Goal: Task Accomplishment & Management: Manage account settings

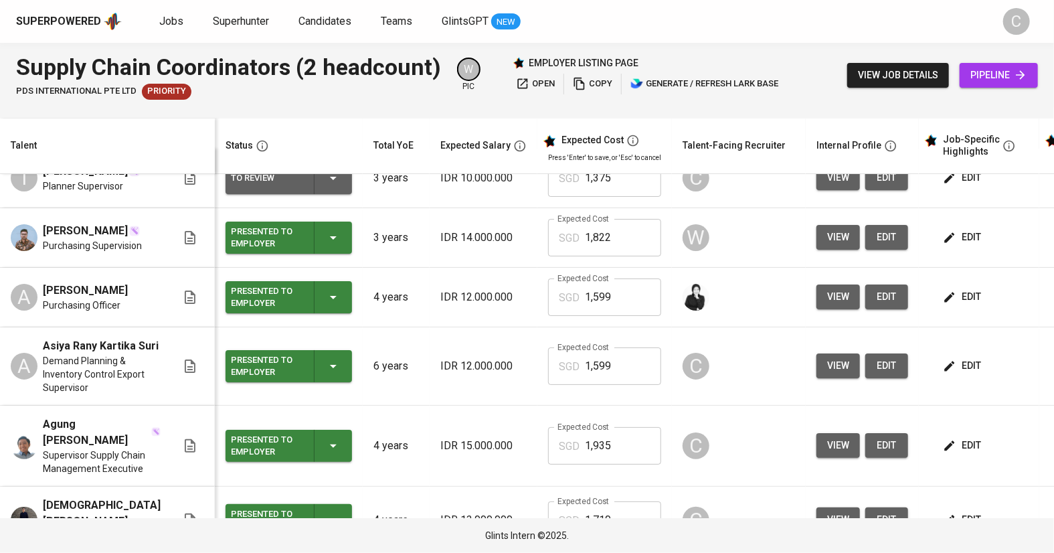
scroll to position [34, 0]
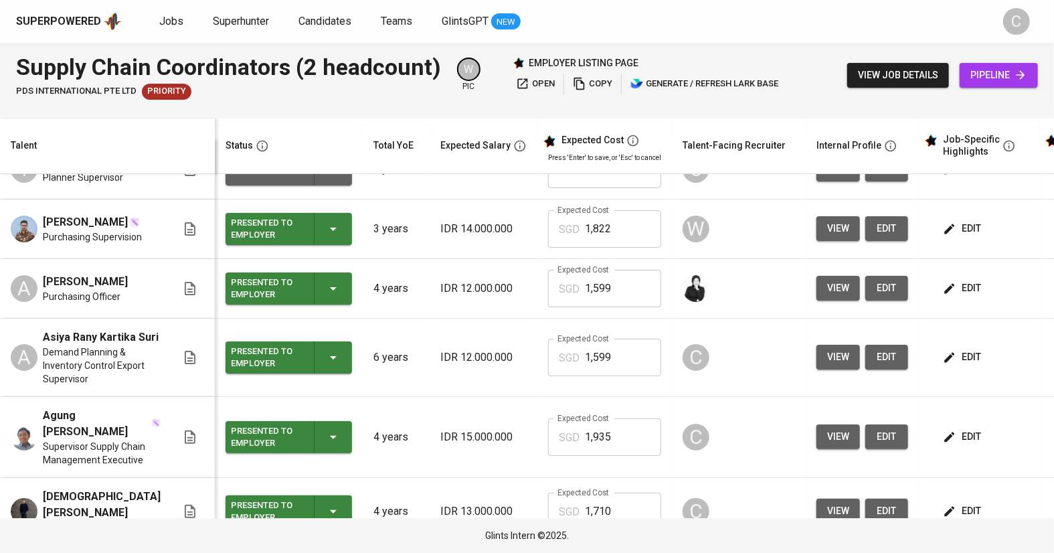
click at [827, 348] on span "view" at bounding box center [838, 356] width 22 height 17
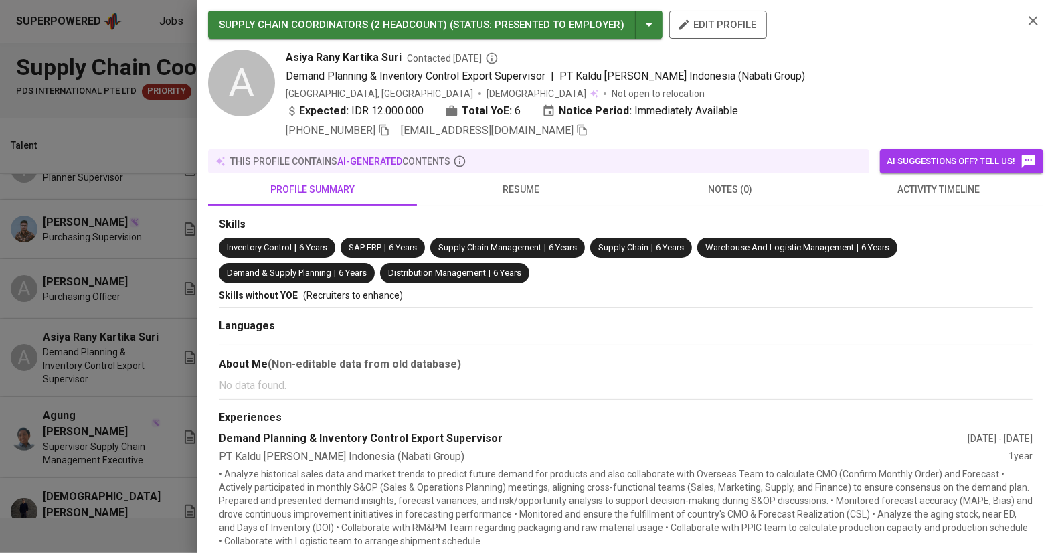
click at [576, 131] on icon "button" at bounding box center [582, 130] width 12 height 12
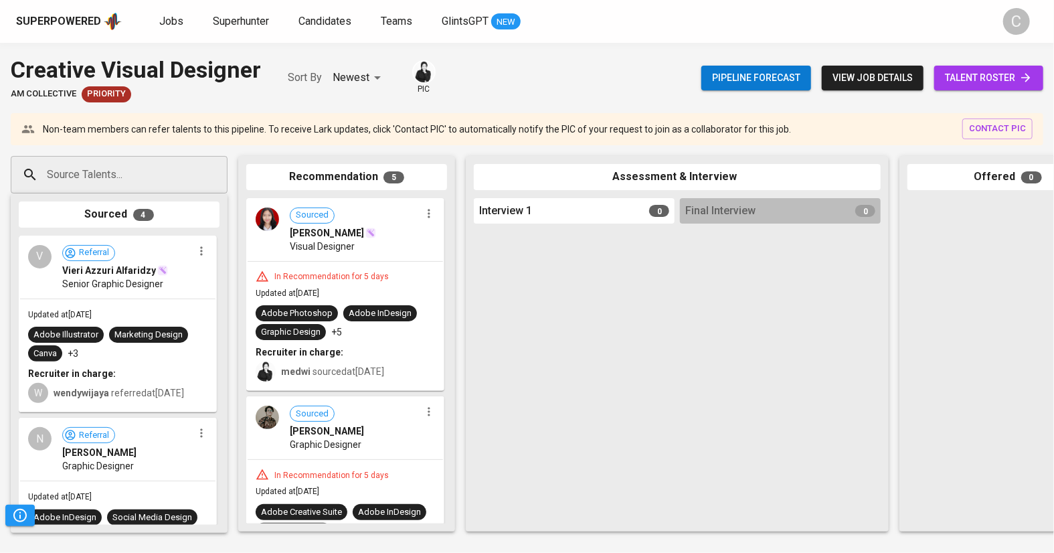
click at [67, 175] on input "Source Talents..." at bounding box center [113, 174] width 140 height 25
paste input "rizaldimuhammadakbar@gmail.com"
type input "rizaldimuhammadakbar@gmail.com"
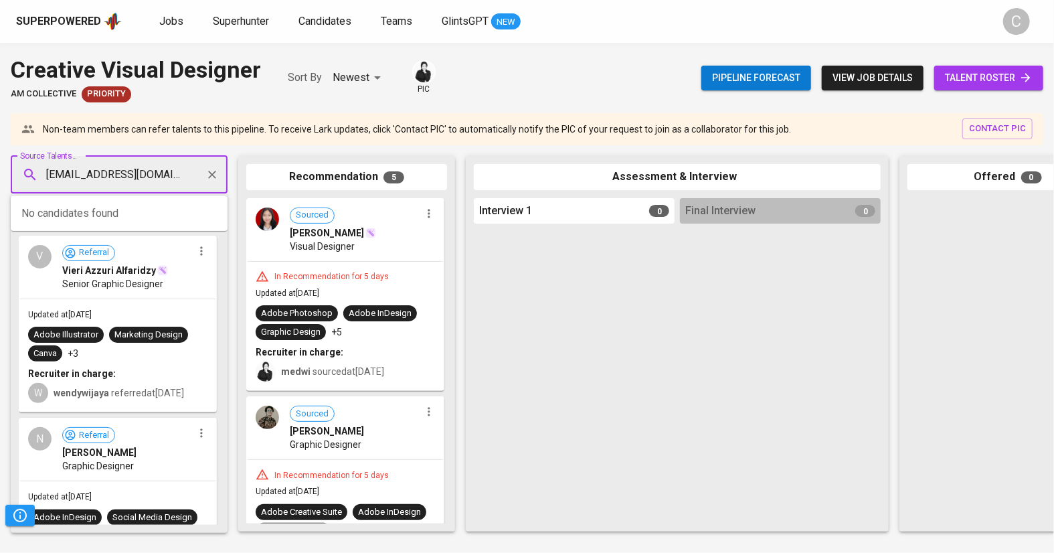
scroll to position [0, 37]
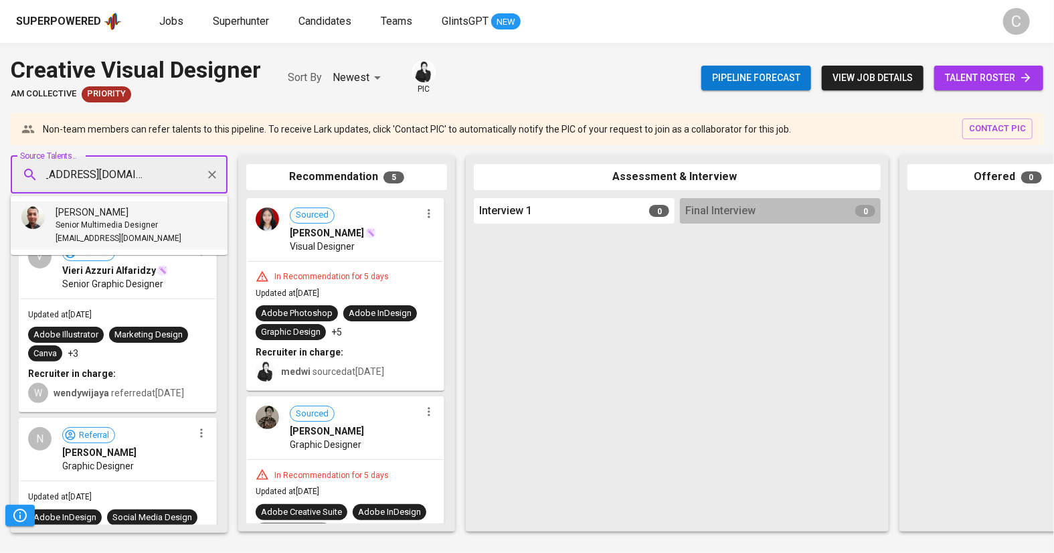
click at [102, 219] on span "Senior Multimedia Designer" at bounding box center [107, 225] width 102 height 13
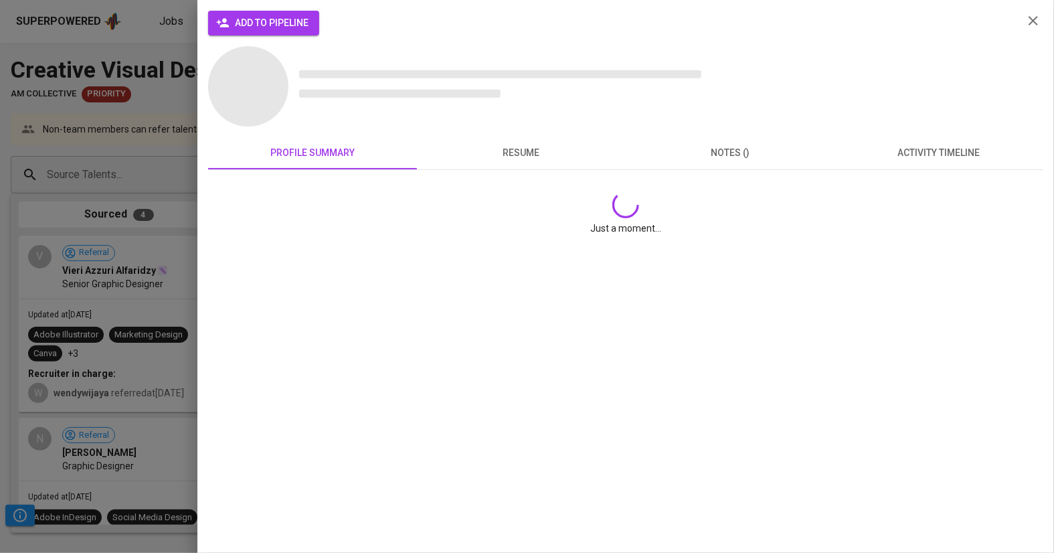
scroll to position [0, 0]
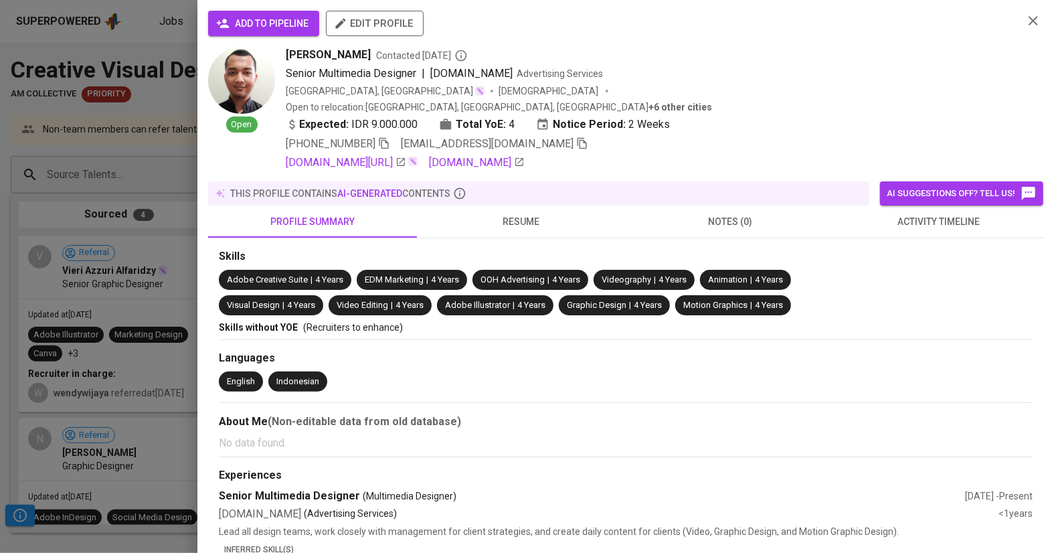
click at [264, 25] on span "add to pipeline" at bounding box center [264, 23] width 90 height 17
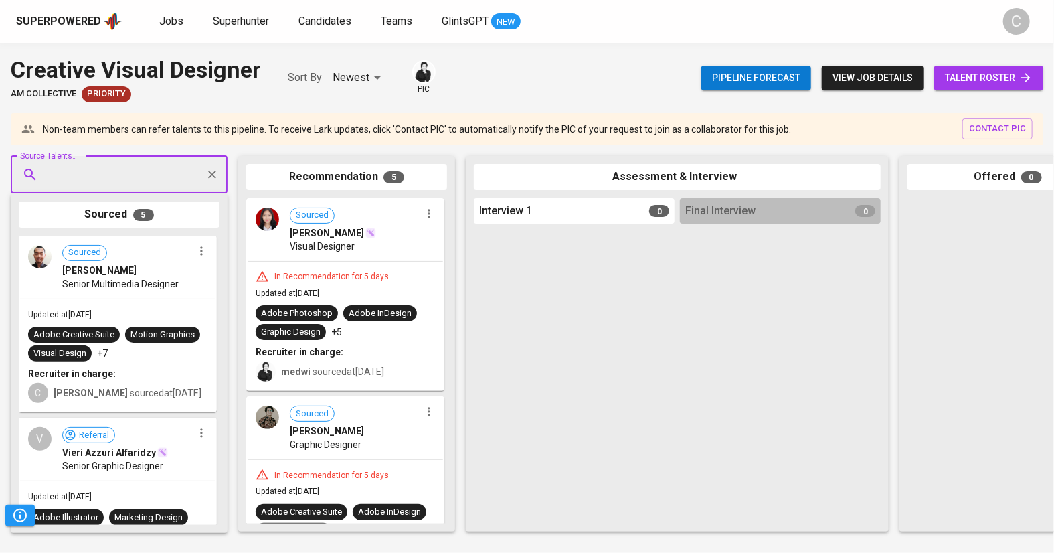
type input "v"
paste input "artdomahardhika@gmail.com"
type input "artdomahardhika@gmail.com"
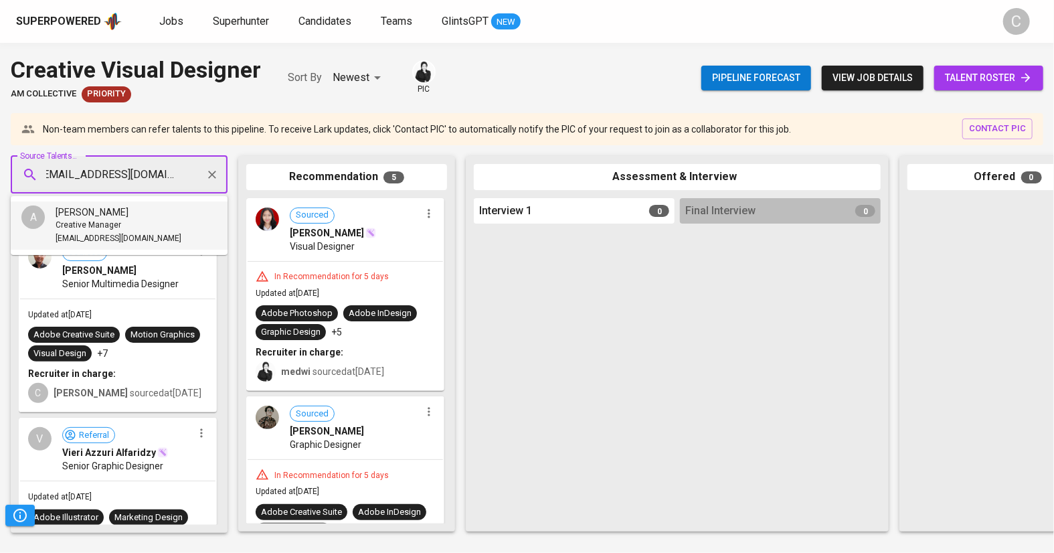
click at [136, 223] on div "Creative Manager" at bounding box center [119, 225] width 126 height 13
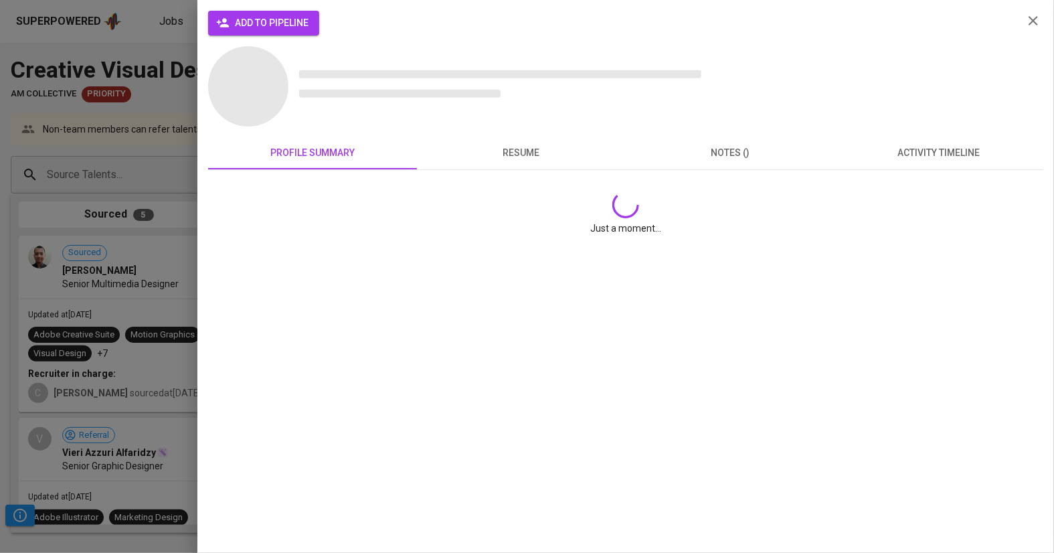
scroll to position [0, 0]
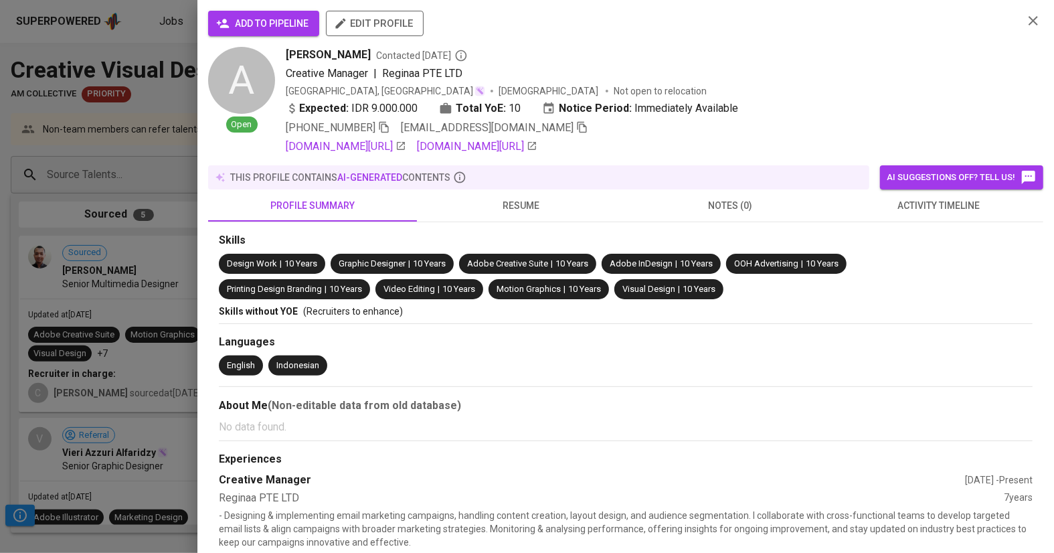
click at [298, 23] on span "add to pipeline" at bounding box center [264, 23] width 90 height 17
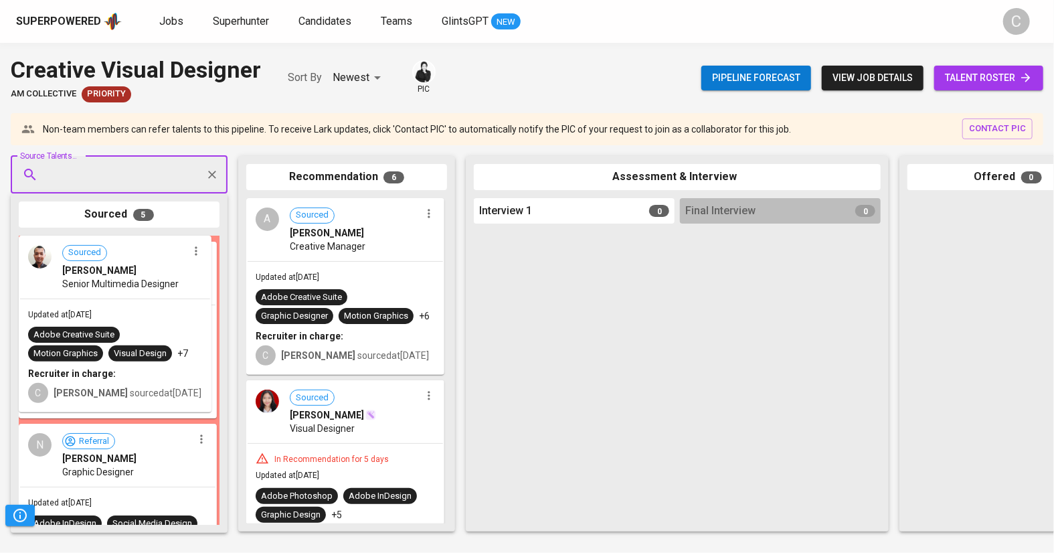
click at [145, 267] on div "V Referral Vieri Azzuri Alfaridzy Senior Graphic Designer Updated at Aug 15, 20…" at bounding box center [118, 329] width 198 height 177
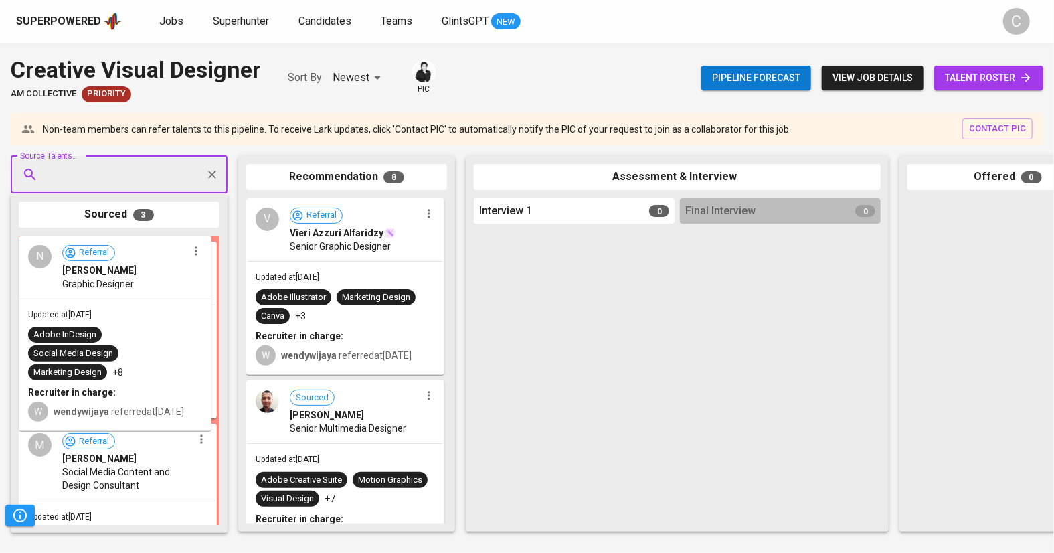
click at [136, 268] on div "Referral Triaji Sanghika Illustrator Updated at Aug 15, 2025 Writing Adobe Prem…" at bounding box center [118, 329] width 198 height 177
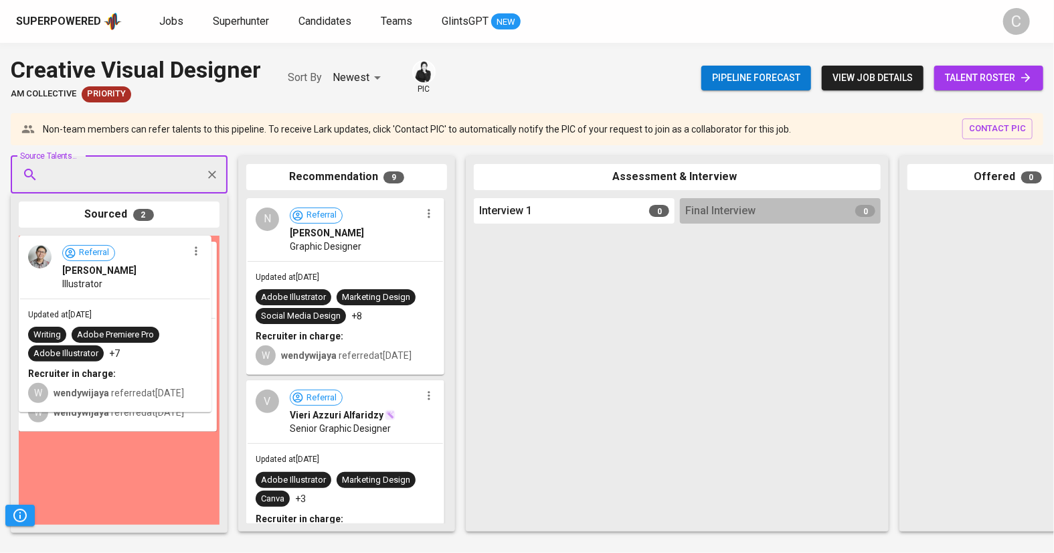
click at [175, 256] on div "M Referral Mario Purba Social Media Content and Design Consultant Updated at Au…" at bounding box center [118, 336] width 198 height 191
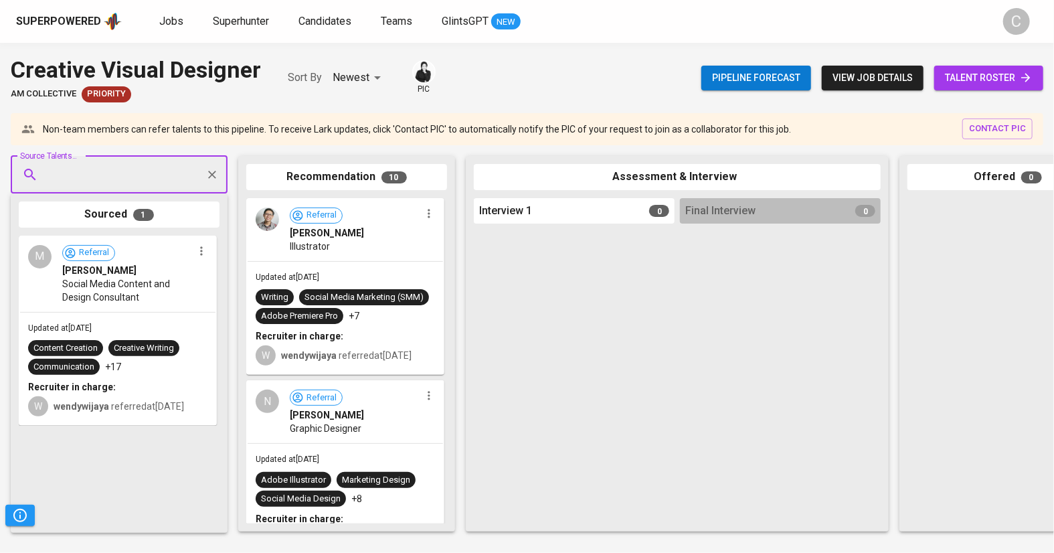
click at [153, 256] on span "Referral Mario Purba" at bounding box center [127, 261] width 130 height 32
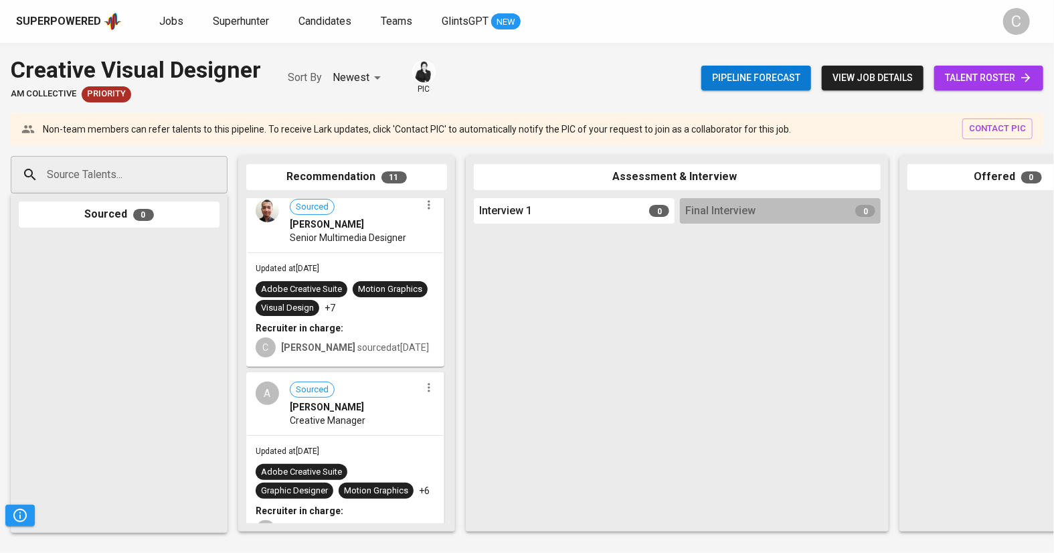
scroll to position [770, 0]
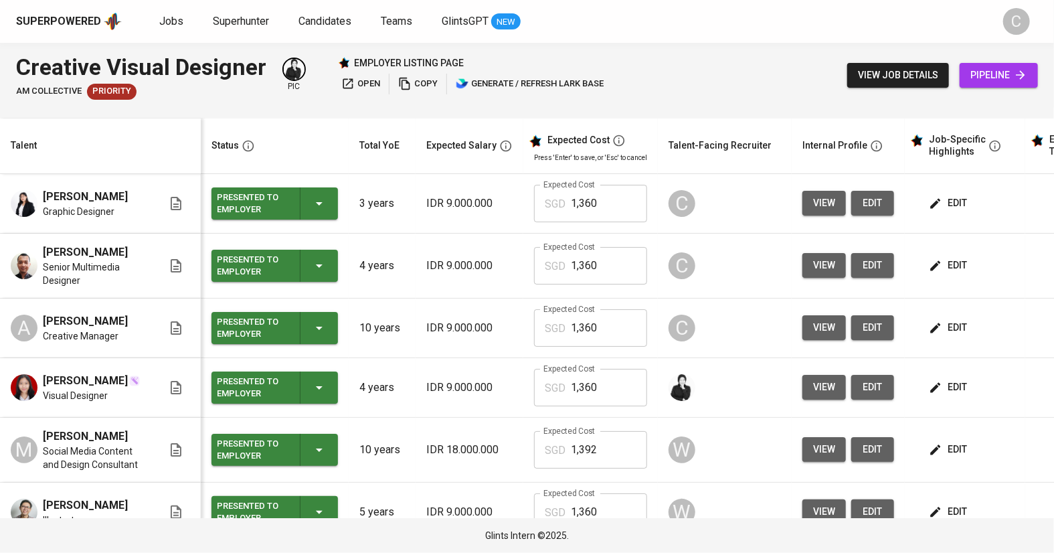
click at [814, 274] on span "view" at bounding box center [824, 265] width 22 height 17
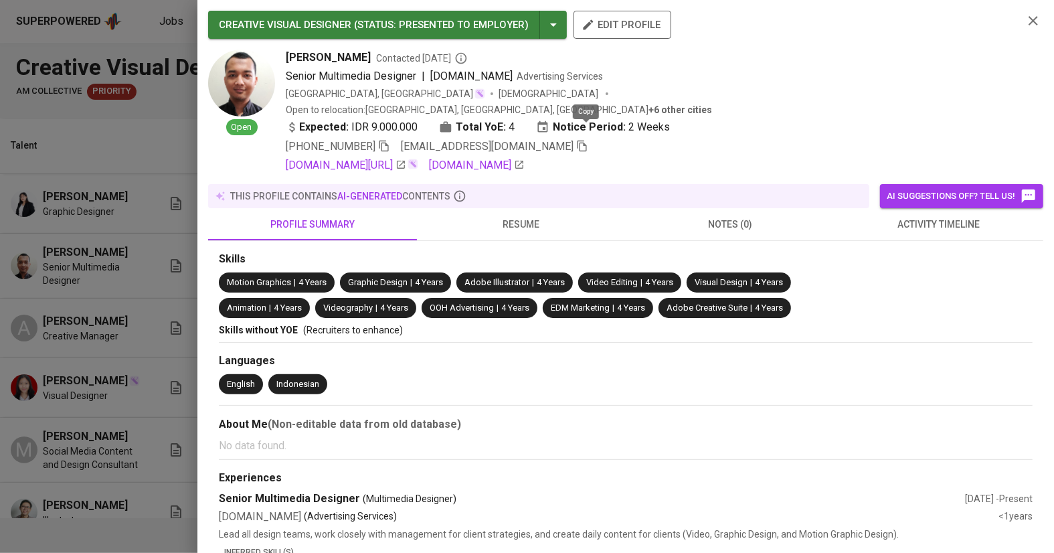
click at [587, 140] on icon "button" at bounding box center [581, 145] width 9 height 11
click at [130, 149] on div at bounding box center [527, 276] width 1054 height 553
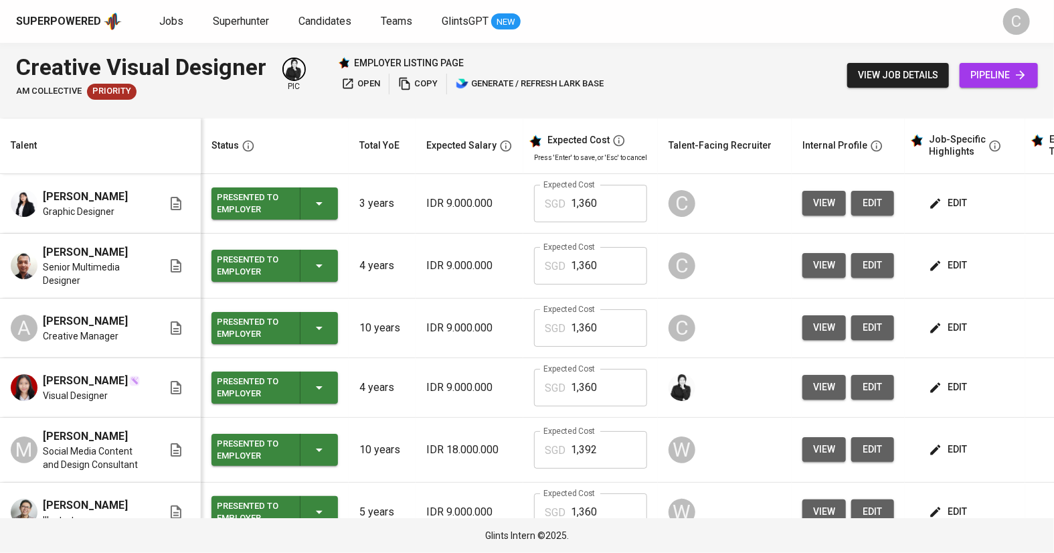
click at [821, 336] on span "view" at bounding box center [824, 327] width 22 height 17
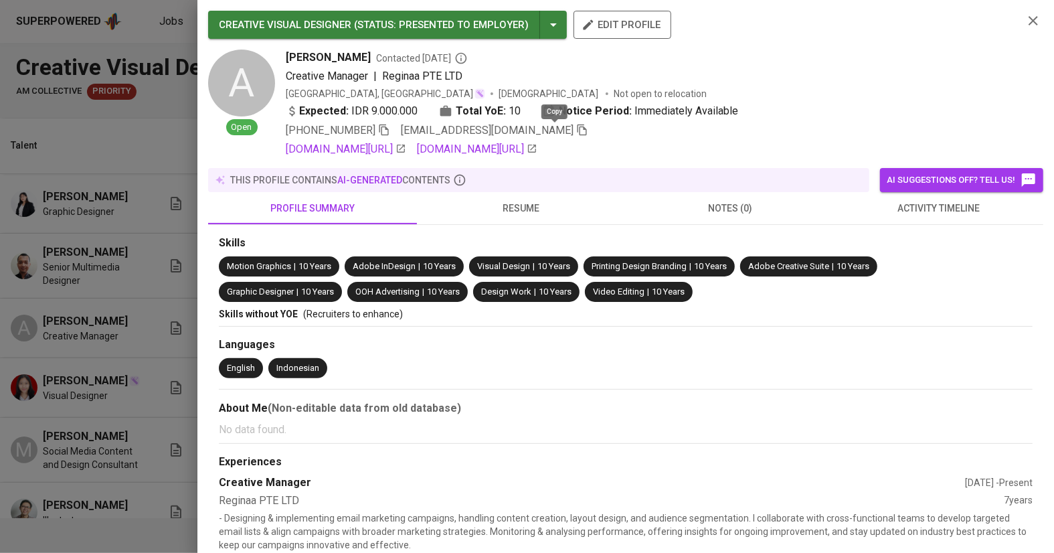
click at [576, 132] on icon "button" at bounding box center [582, 130] width 12 height 12
click at [120, 140] on div at bounding box center [527, 276] width 1054 height 553
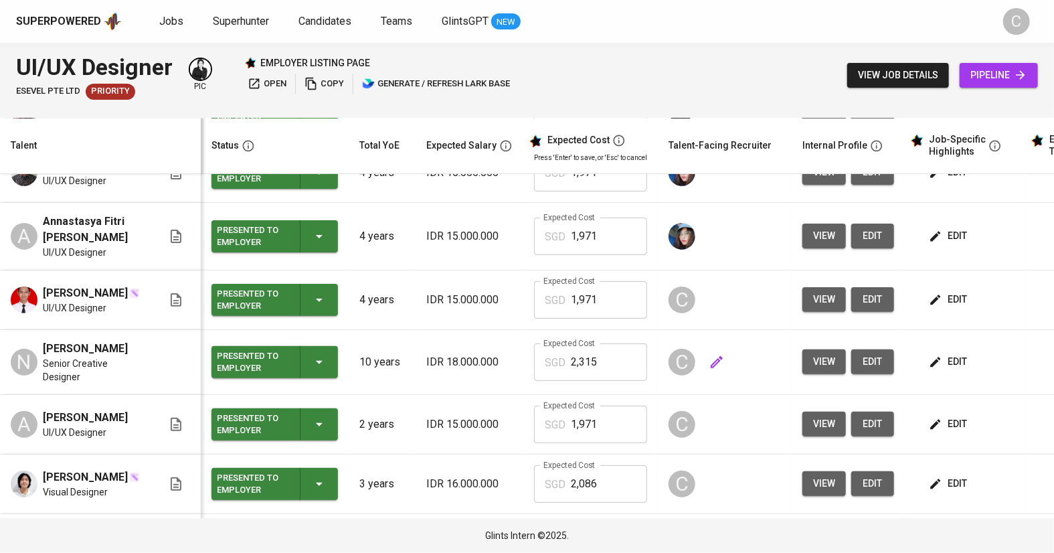
scroll to position [161, 0]
click at [831, 287] on button "view" at bounding box center [823, 299] width 43 height 25
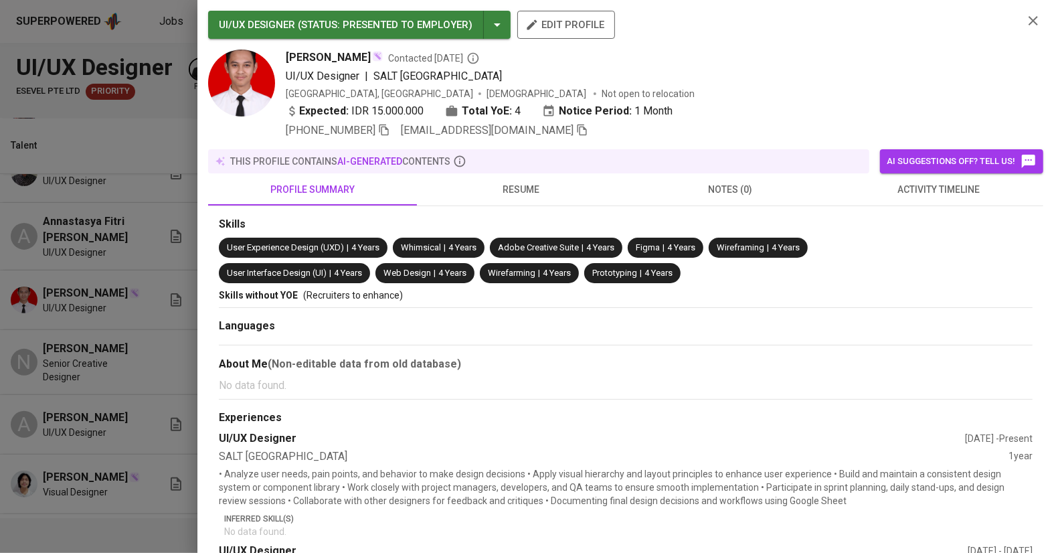
click at [576, 132] on icon "button" at bounding box center [582, 130] width 12 height 12
click at [72, 299] on div at bounding box center [527, 276] width 1054 height 553
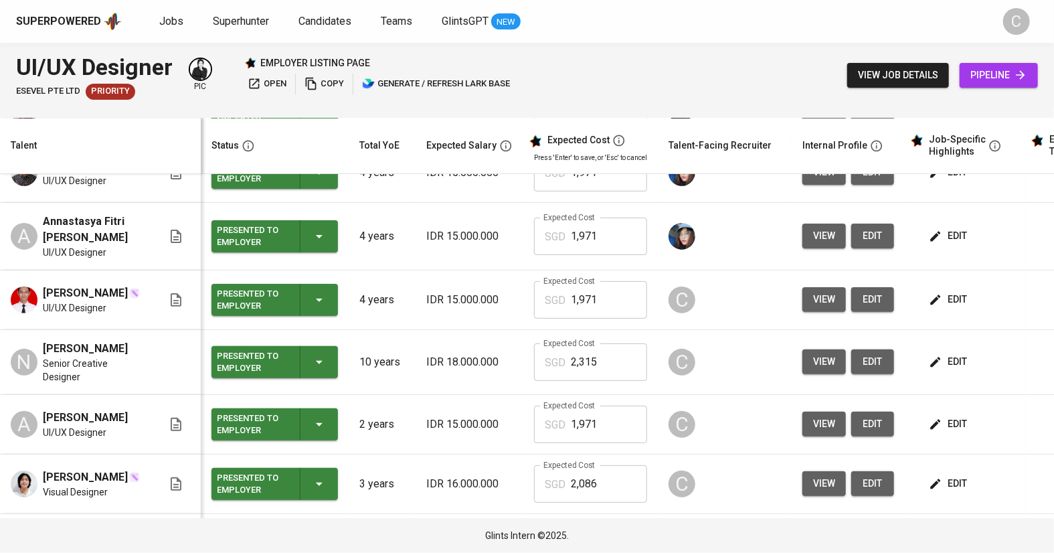
click at [815, 353] on span "view" at bounding box center [824, 361] width 22 height 17
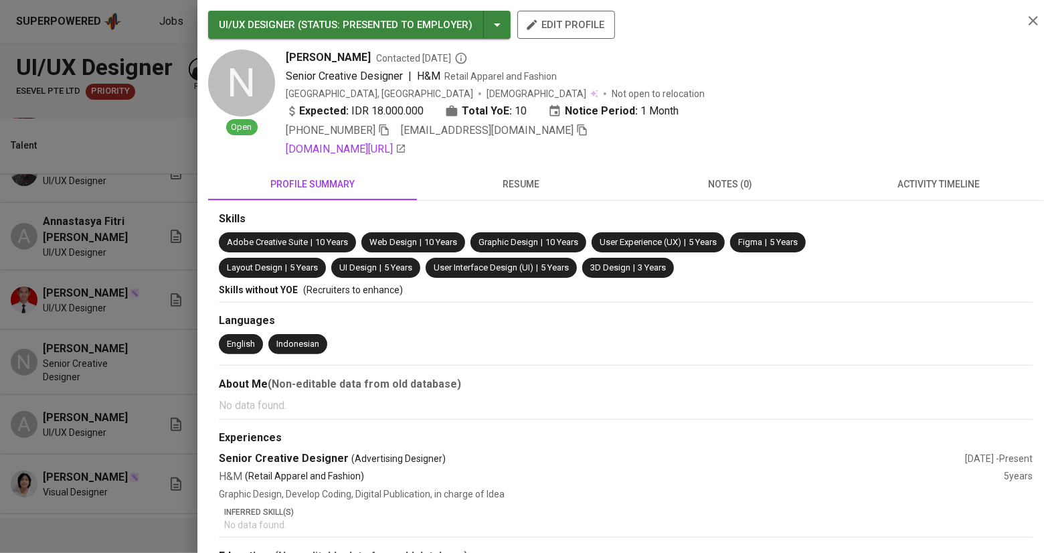
click at [576, 131] on icon "button" at bounding box center [582, 130] width 12 height 12
click at [123, 339] on div at bounding box center [527, 276] width 1054 height 553
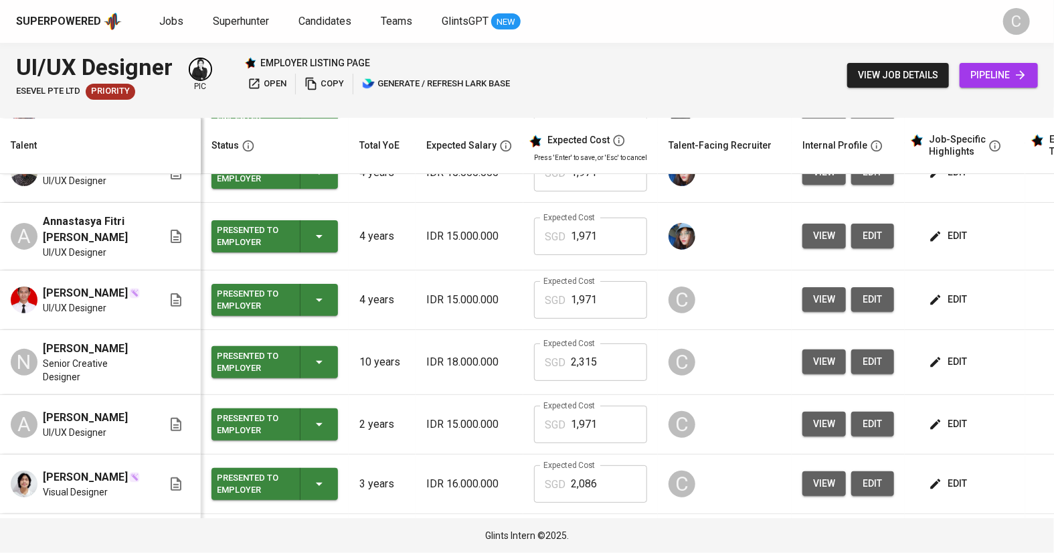
click at [827, 432] on span "view" at bounding box center [824, 423] width 22 height 17
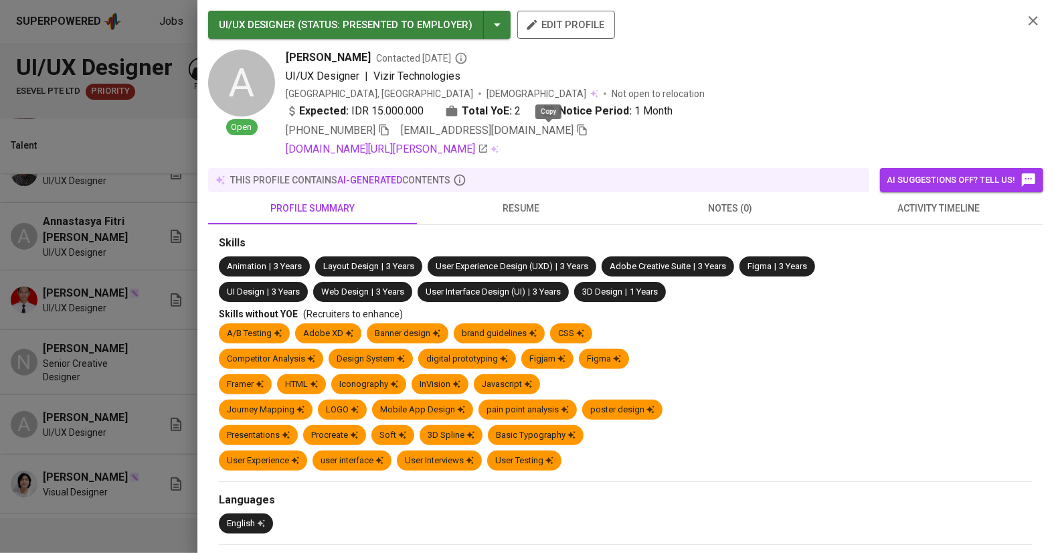
click at [576, 126] on icon "button" at bounding box center [582, 130] width 12 height 12
click at [126, 358] on div at bounding box center [527, 276] width 1054 height 553
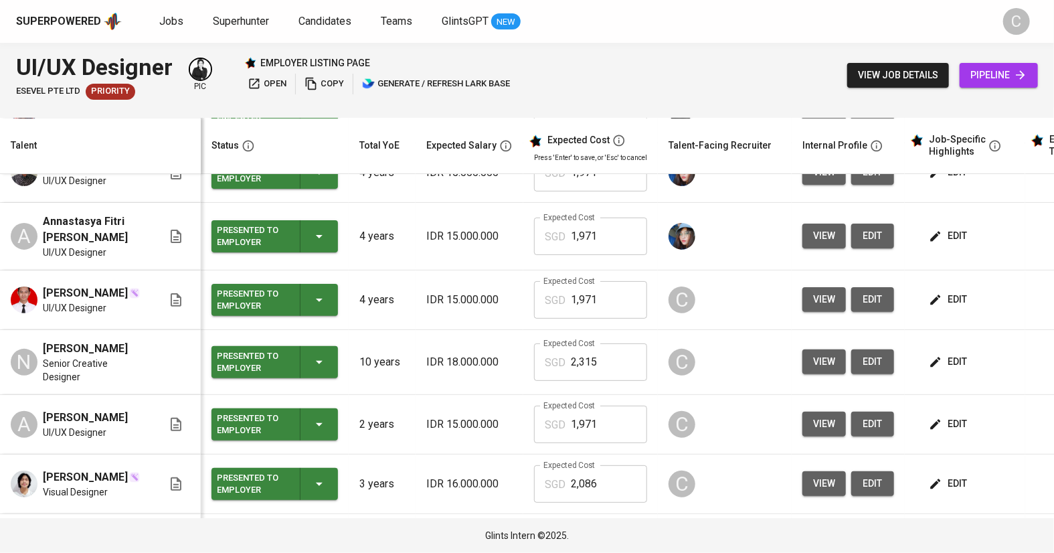
click at [821, 492] on span "view" at bounding box center [824, 483] width 22 height 17
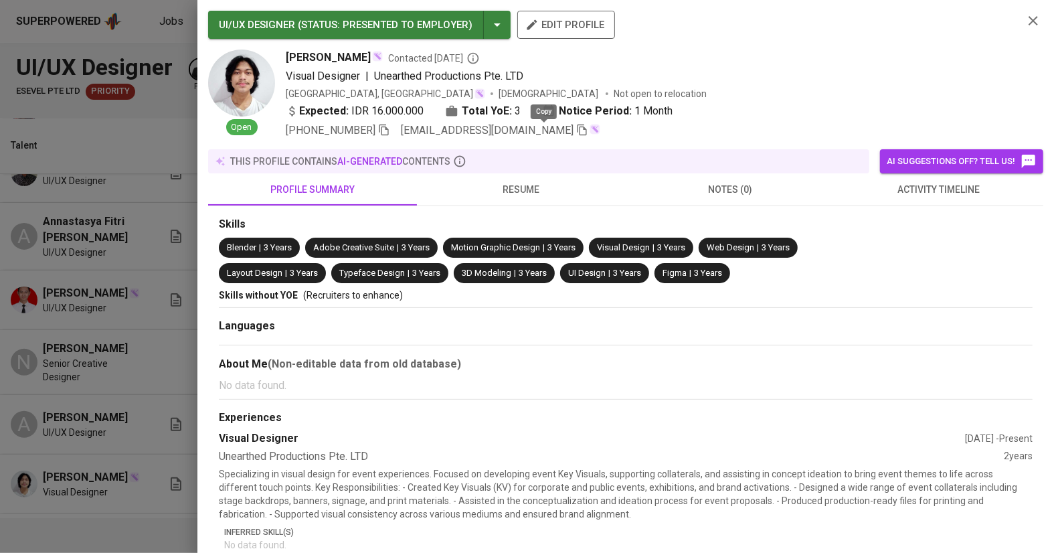
click at [576, 135] on icon "button" at bounding box center [582, 130] width 12 height 12
click at [576, 136] on span at bounding box center [582, 130] width 12 height 13
click at [112, 336] on div at bounding box center [527, 276] width 1054 height 553
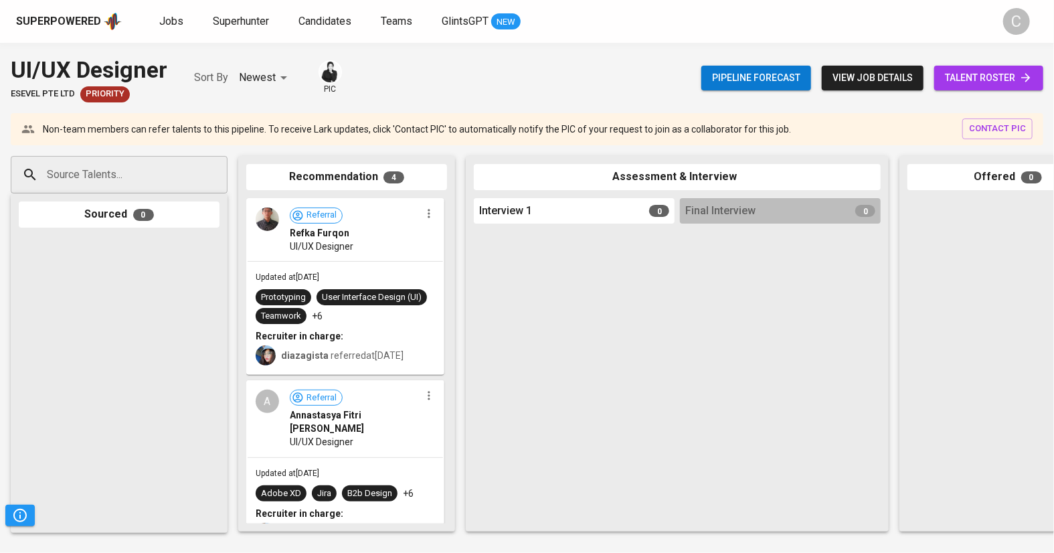
click at [76, 169] on input "Source Talents..." at bounding box center [113, 174] width 140 height 25
paste input "[EMAIL_ADDRESS][DOMAIN_NAME]"
type input "[EMAIL_ADDRESS][DOMAIN_NAME]"
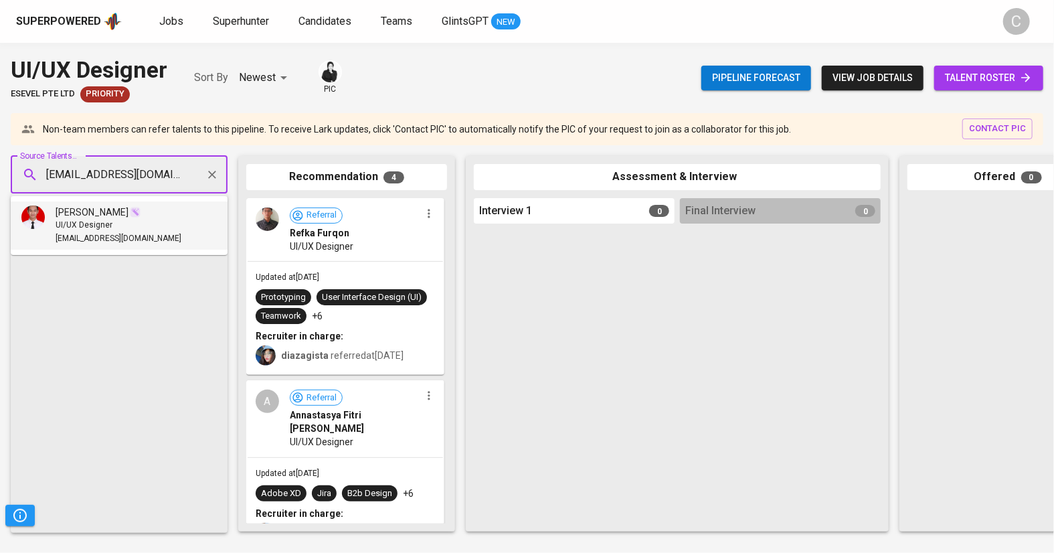
click at [122, 239] on span "daffadjati24@gmail.com" at bounding box center [119, 238] width 126 height 13
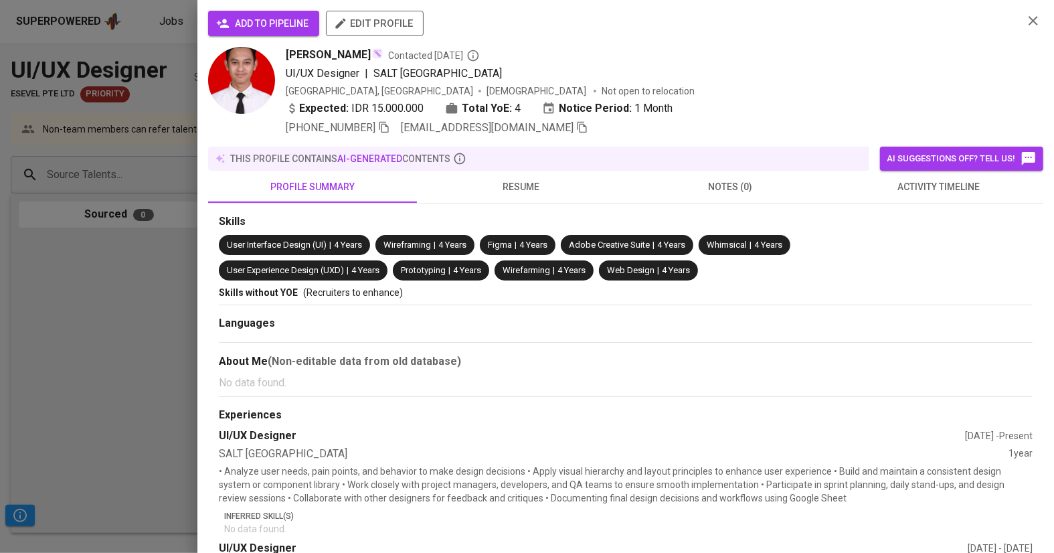
click at [260, 20] on span "add to pipeline" at bounding box center [264, 23] width 90 height 17
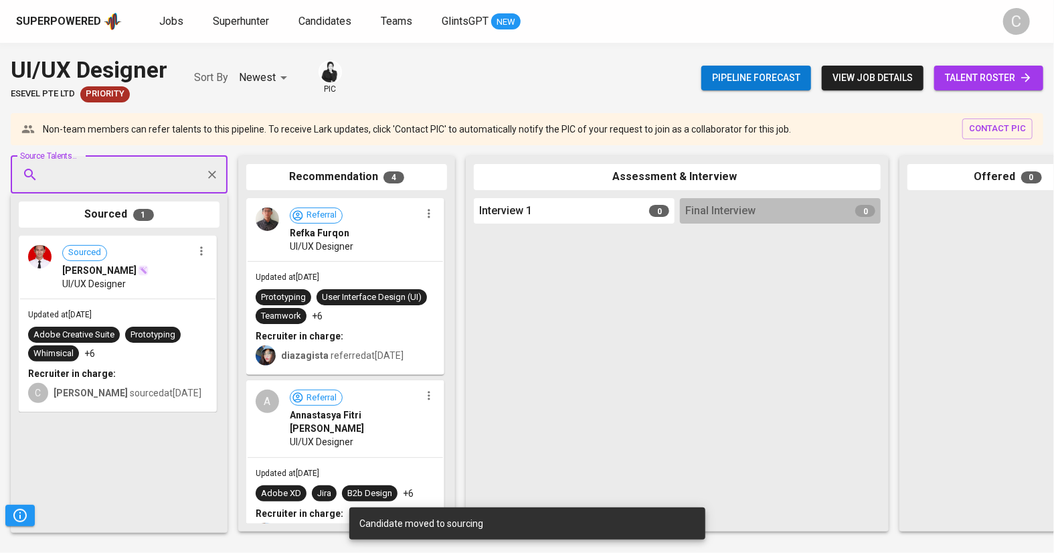
paste input "nicojoranof@gmail.com"
type input "nicojoranof@gmail.com"
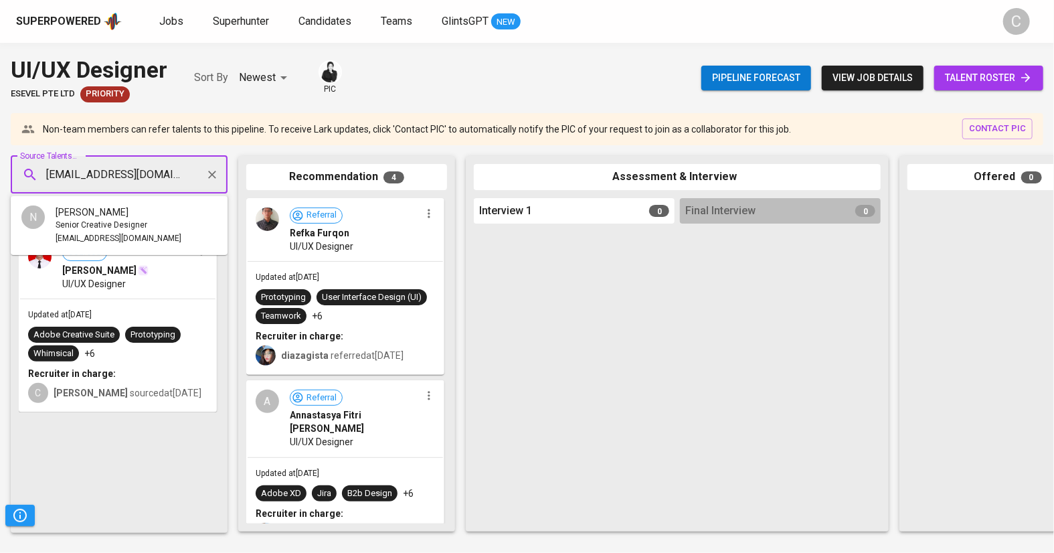
click at [92, 209] on span "Nico Jorano Firdaus" at bounding box center [92, 211] width 73 height 13
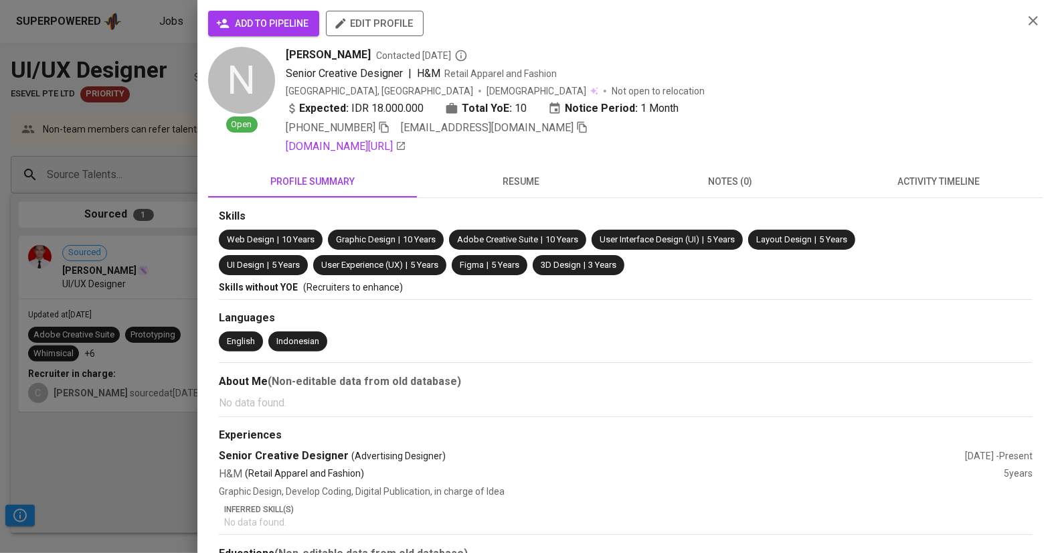
click at [262, 11] on button "add to pipeline" at bounding box center [263, 23] width 111 height 25
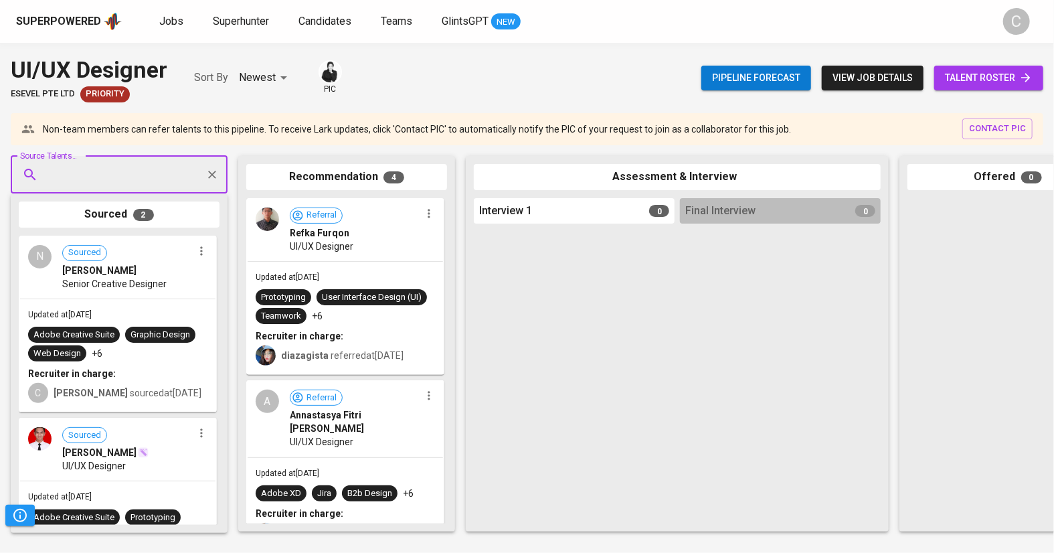
paste input "aldenraisantosa@gmail.com"
type input "aldenraisantosa@gmail.com"
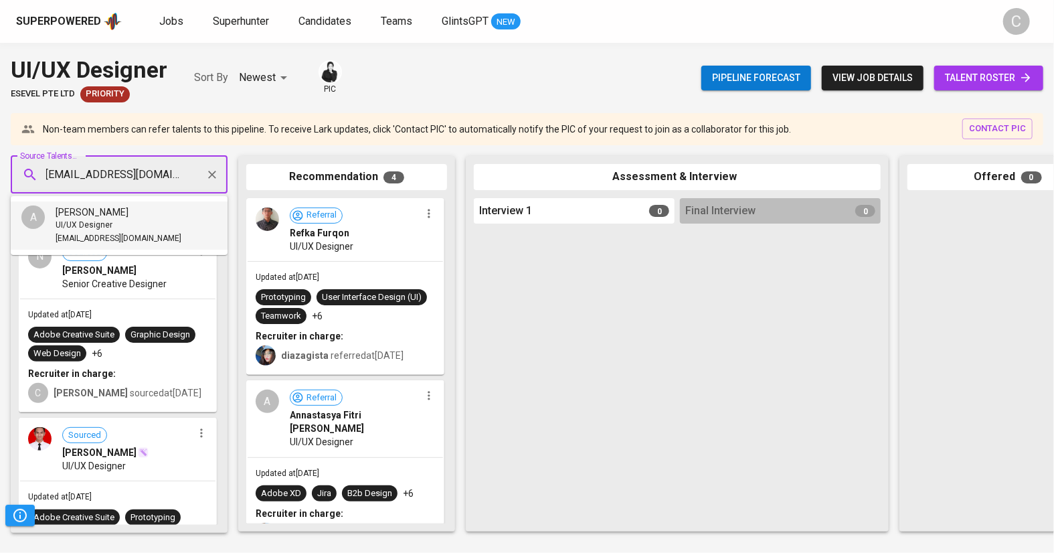
click at [140, 217] on div "Alden Rai Santosa" at bounding box center [119, 211] width 126 height 13
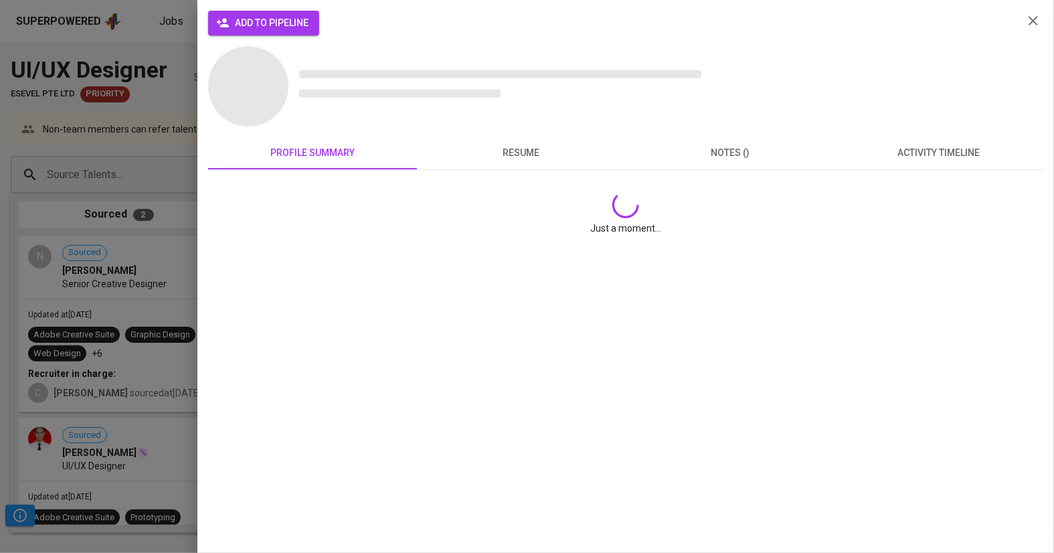
scroll to position [0, 0]
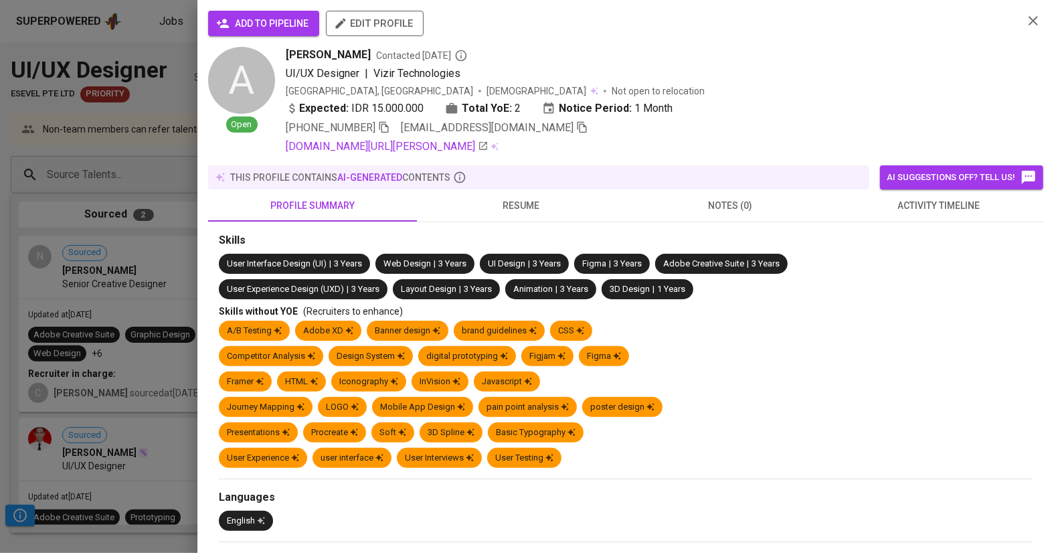
click at [269, 18] on span "add to pipeline" at bounding box center [264, 23] width 90 height 17
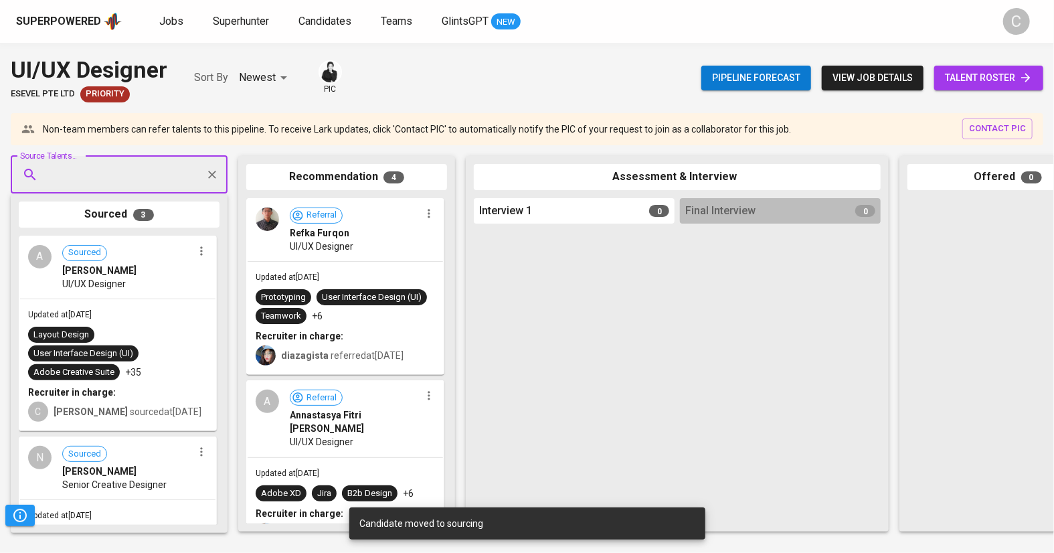
click at [127, 167] on input "Source Talents..." at bounding box center [113, 174] width 140 height 25
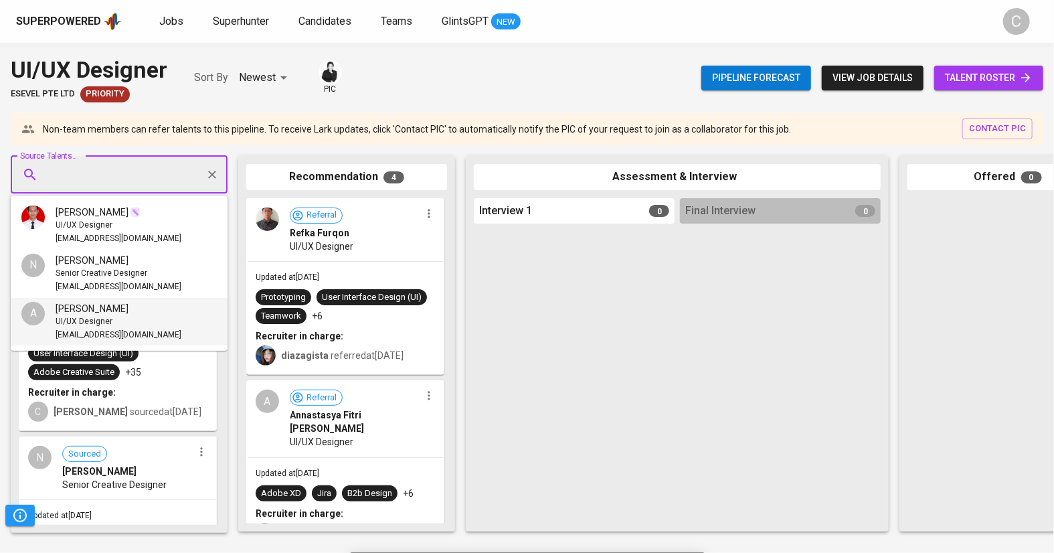
paste input "hafizhanzhillan@gmail.com"
type input "hafizhanzhillan@gmail.com"
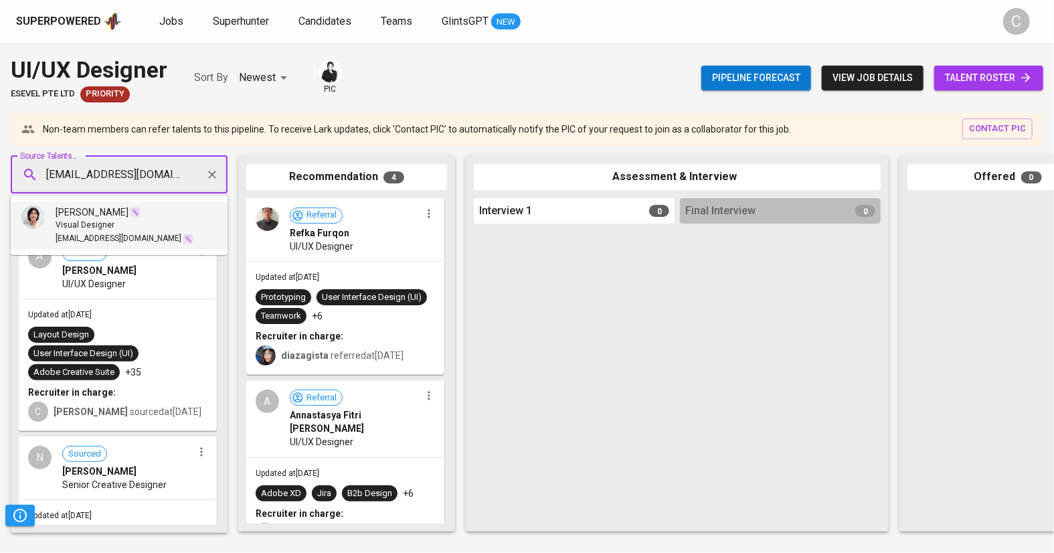
click at [108, 223] on span "Visual Designer" at bounding box center [85, 225] width 59 height 13
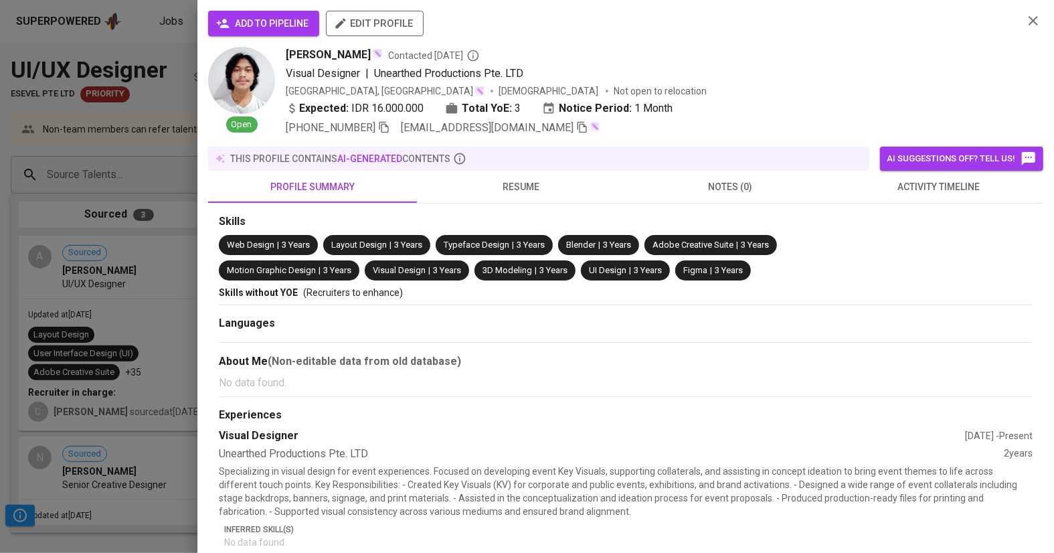
click at [291, 27] on span "add to pipeline" at bounding box center [264, 23] width 90 height 17
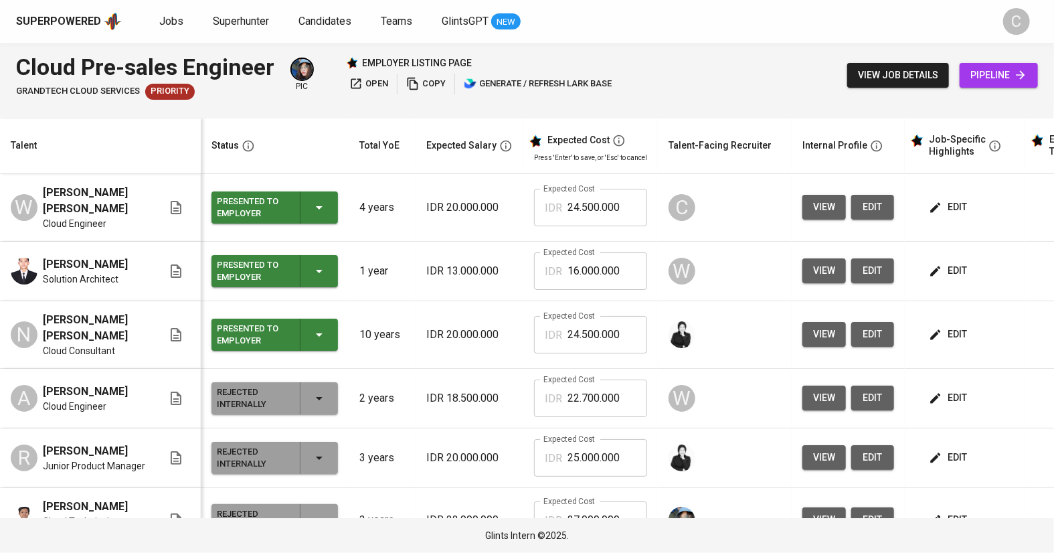
click at [817, 201] on span "view" at bounding box center [824, 207] width 22 height 17
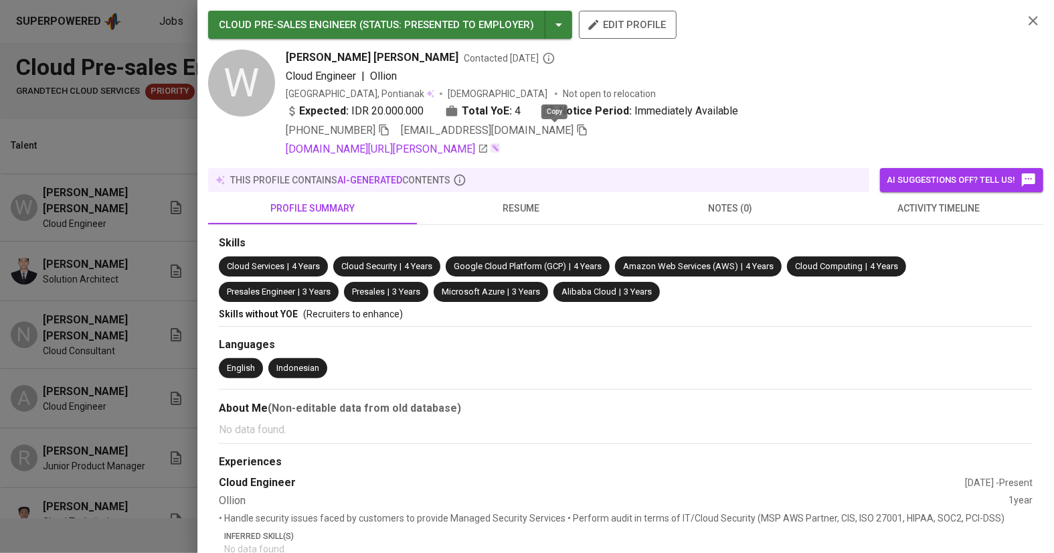
click at [576, 130] on icon "button" at bounding box center [582, 130] width 12 height 12
click at [103, 163] on div at bounding box center [527, 276] width 1054 height 553
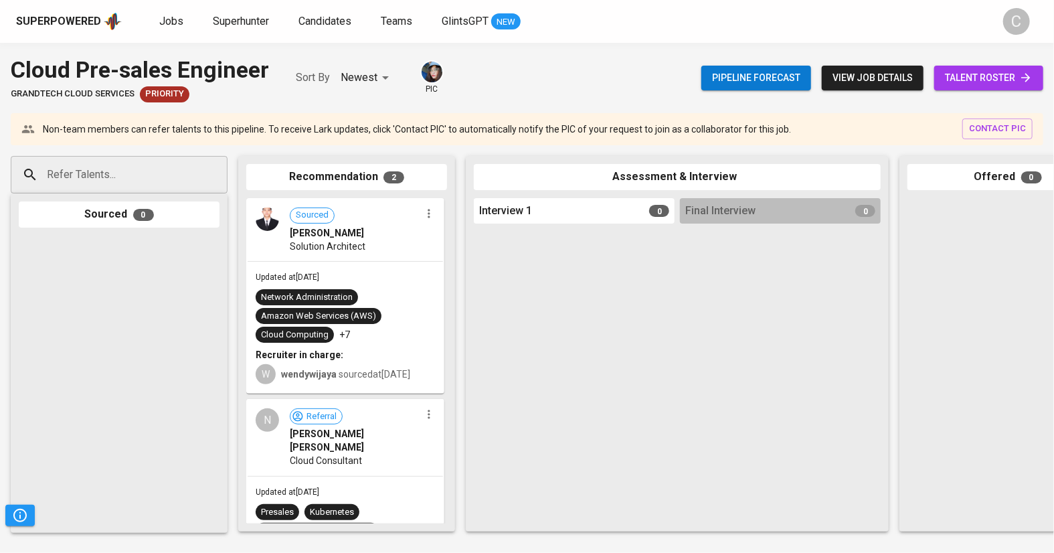
click at [80, 166] on input "Refer Talents..." at bounding box center [113, 174] width 140 height 25
paste input "[EMAIL_ADDRESS][DOMAIN_NAME]"
type input "[EMAIL_ADDRESS][DOMAIN_NAME]"
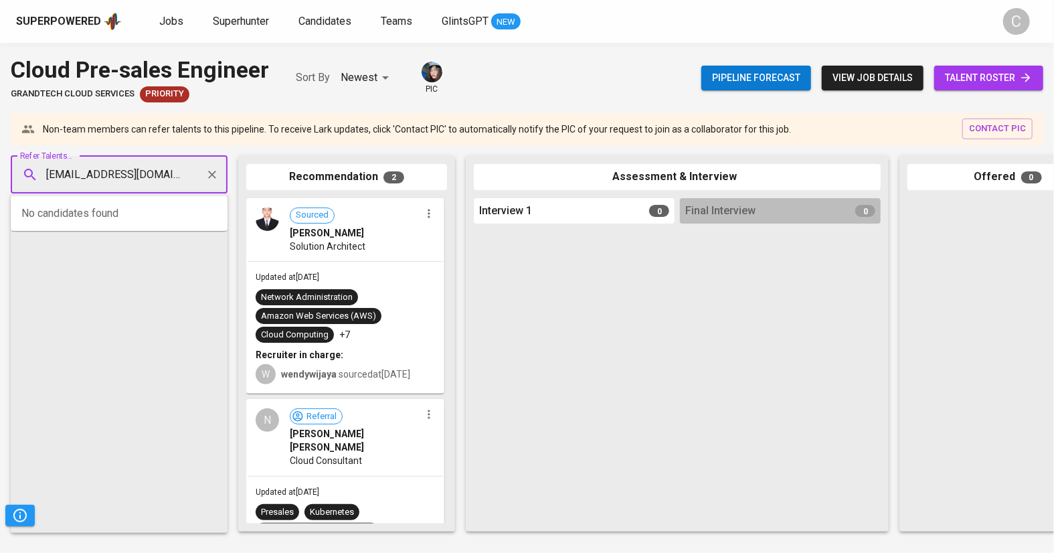
scroll to position [0, 6]
click at [131, 216] on span "[PERSON_NAME] [PERSON_NAME]" at bounding box center [130, 211] width 148 height 13
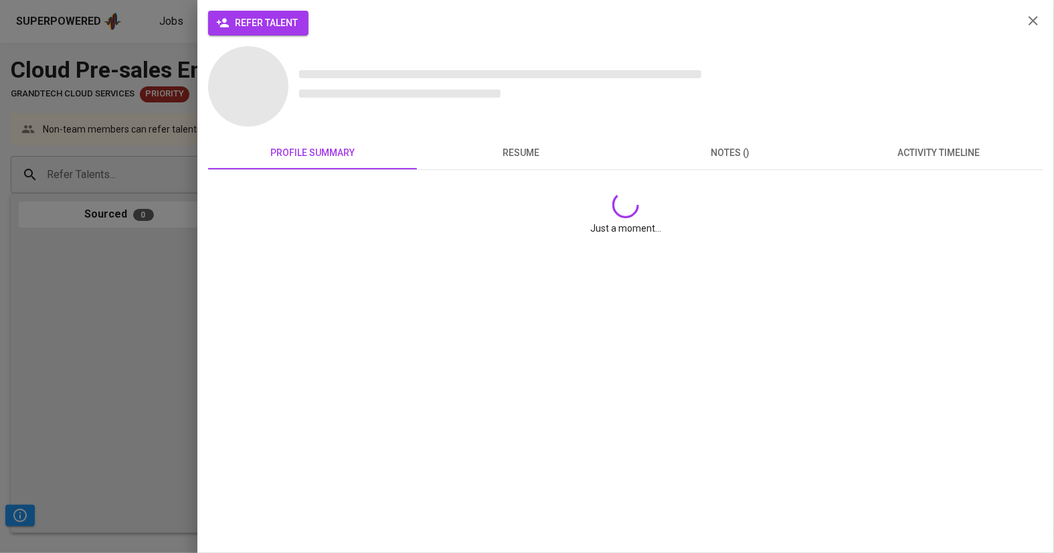
scroll to position [0, 0]
click at [244, 24] on span "refer talent" at bounding box center [258, 23] width 79 height 17
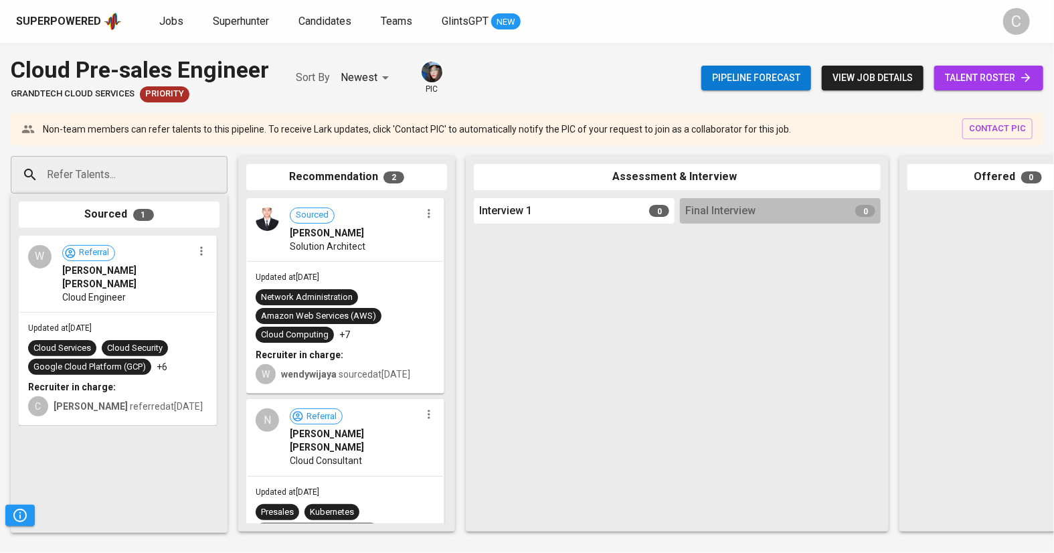
drag, startPoint x: 136, startPoint y: 251, endPoint x: 344, endPoint y: 243, distance: 207.5
click at [344, 243] on div "Refer Talents... Refer Talents... Sourced 1 W Referral [PERSON_NAME] [PERSON_NA…" at bounding box center [796, 343] width 1593 height 397
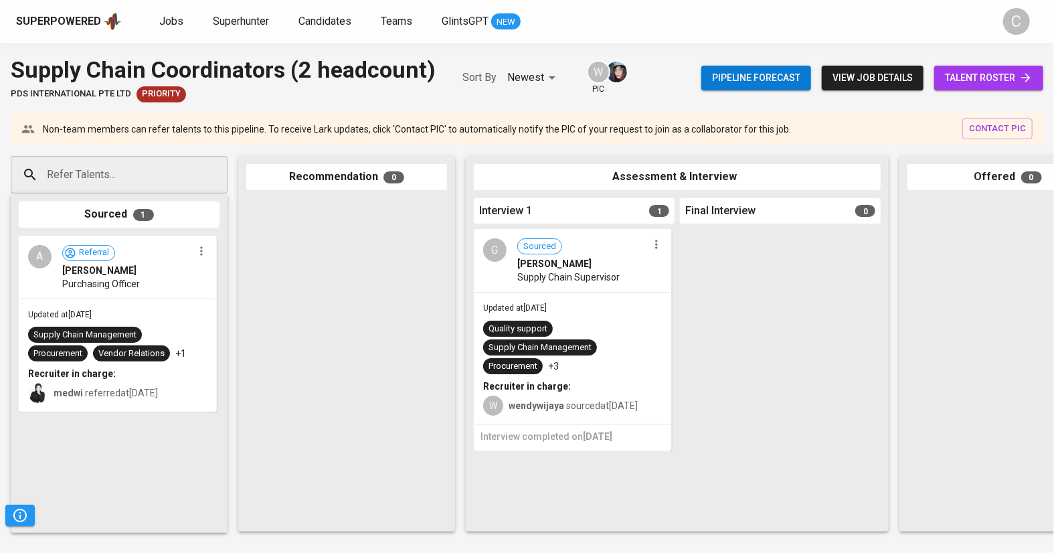
click at [77, 170] on input "Refer Talents..." at bounding box center [113, 174] width 140 height 25
paste input "[EMAIL_ADDRESS][DOMAIN_NAME]"
type input "[EMAIL_ADDRESS][DOMAIN_NAME]"
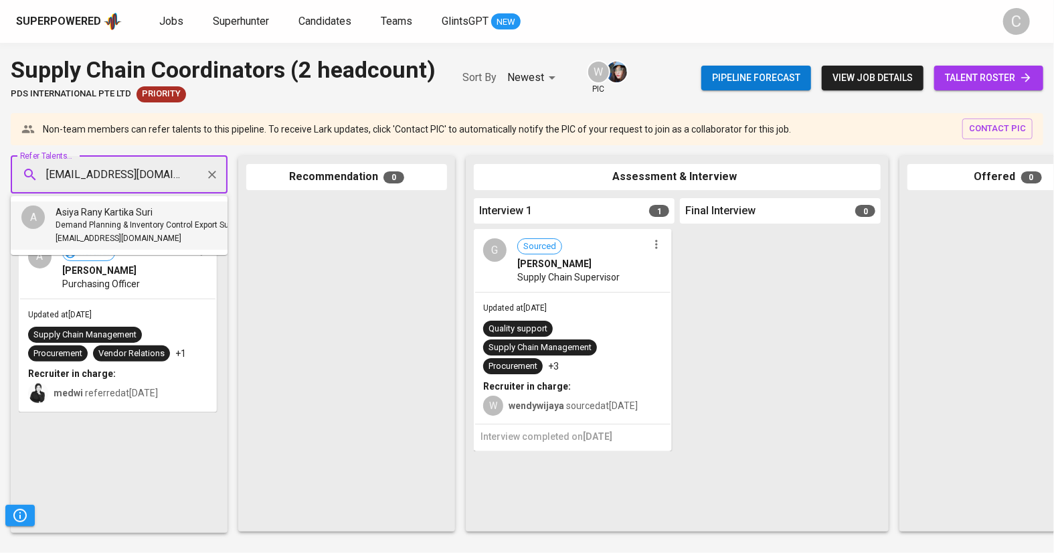
click at [107, 219] on span "Demand Planning & Inventory Control Export Supervisor" at bounding box center [157, 225] width 203 height 13
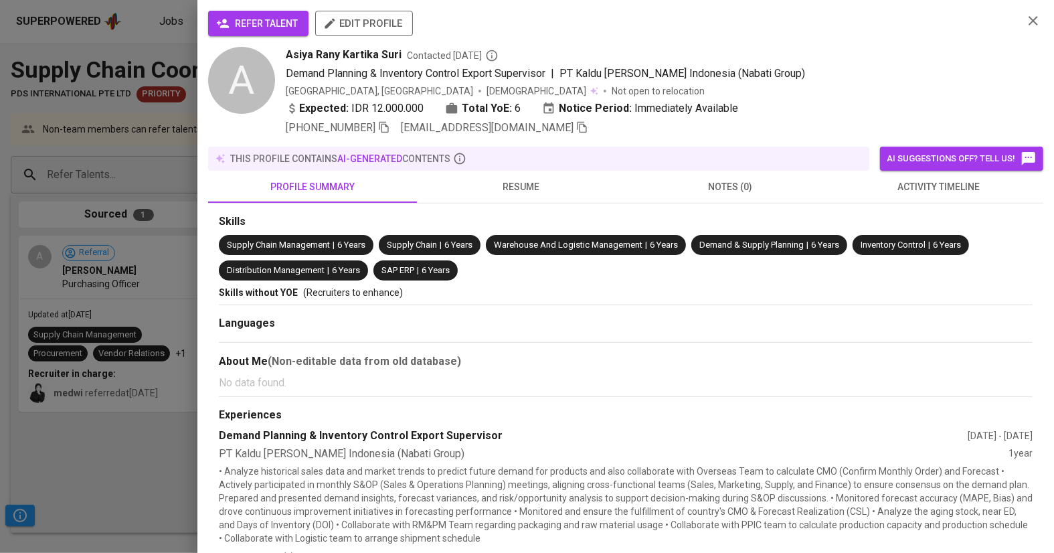
click at [234, 29] on span "refer talent" at bounding box center [258, 23] width 79 height 17
